Goal: Information Seeking & Learning: Understand process/instructions

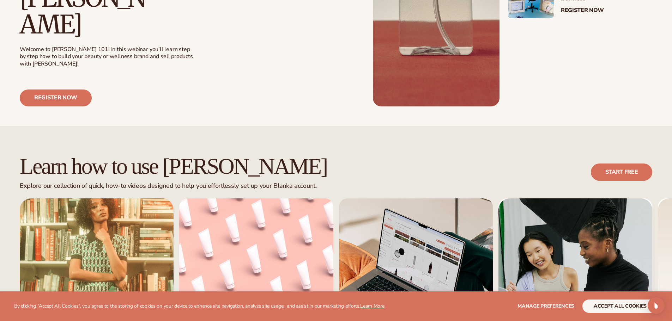
scroll to position [423, 0]
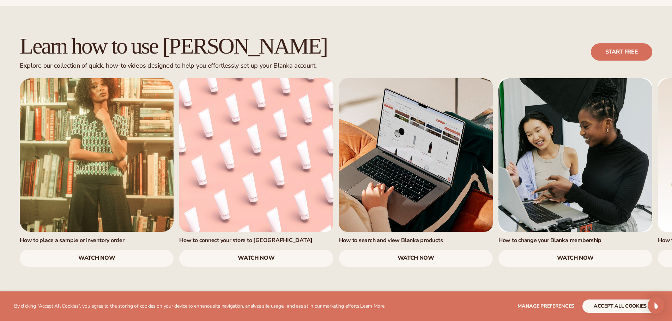
click at [260, 250] on link "watch now" at bounding box center [256, 258] width 154 height 17
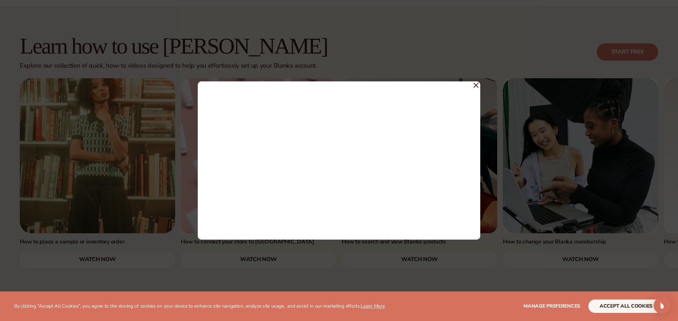
click at [477, 85] on icon at bounding box center [475, 85] width 5 height 5
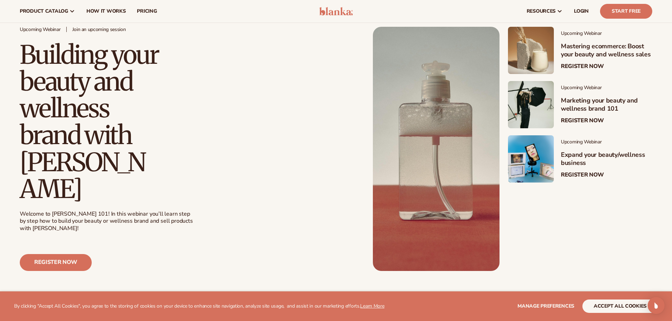
scroll to position [0, 0]
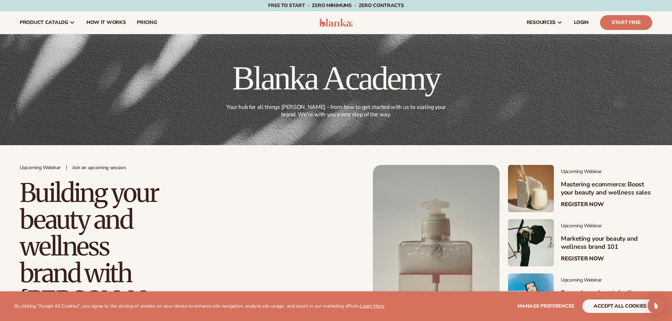
click at [329, 21] on img at bounding box center [336, 22] width 34 height 8
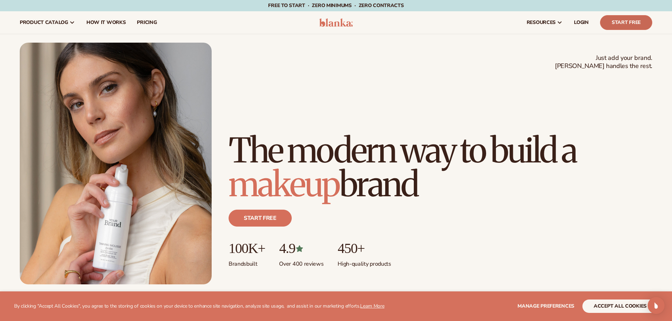
click at [618, 25] on link "Start Free" at bounding box center [626, 22] width 52 height 15
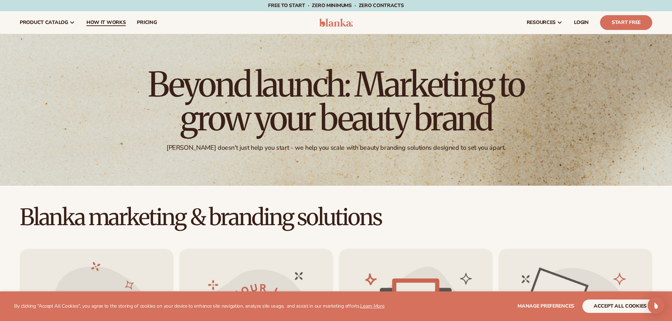
click at [98, 20] on span "How It Works" at bounding box center [106, 23] width 40 height 6
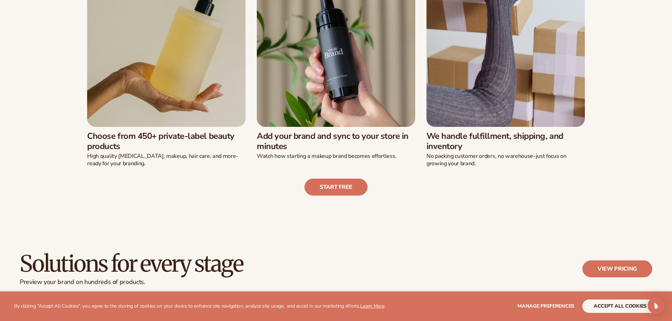
scroll to position [282, 0]
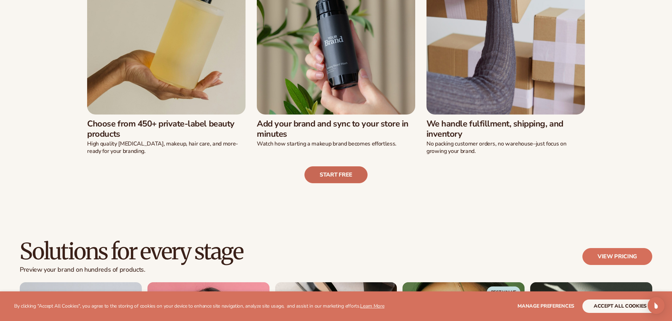
click at [330, 173] on link "Start free" at bounding box center [336, 175] width 63 height 17
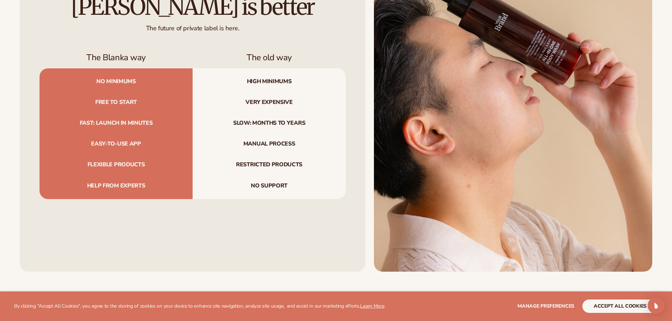
scroll to position [882, 0]
